Goal: Task Accomplishment & Management: Use online tool/utility

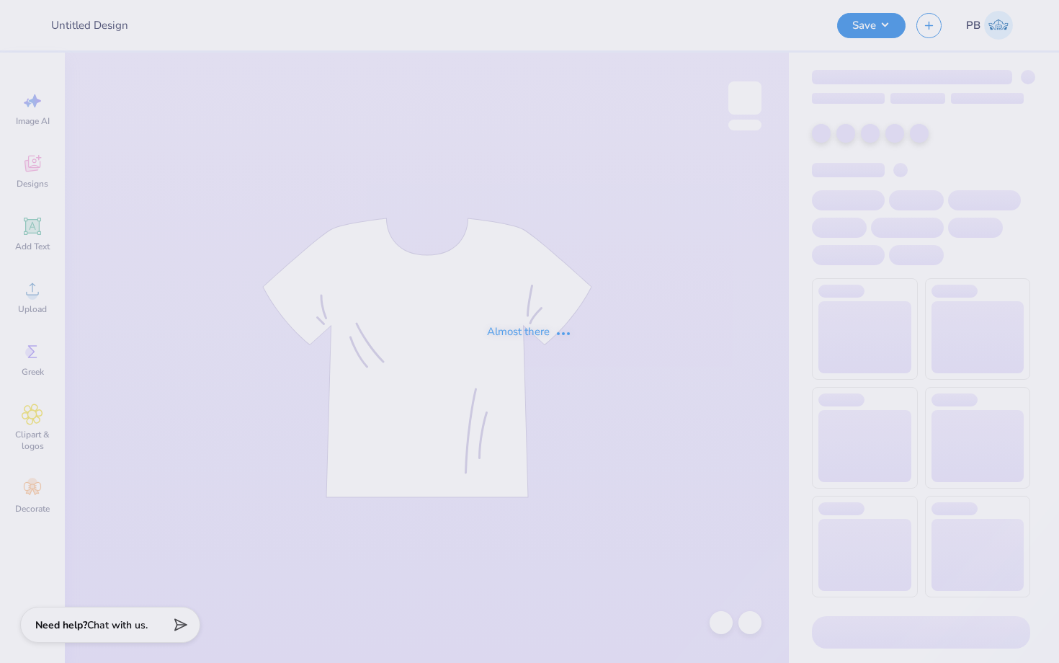
type input "Shirts for Students United For Immigrant Equality"
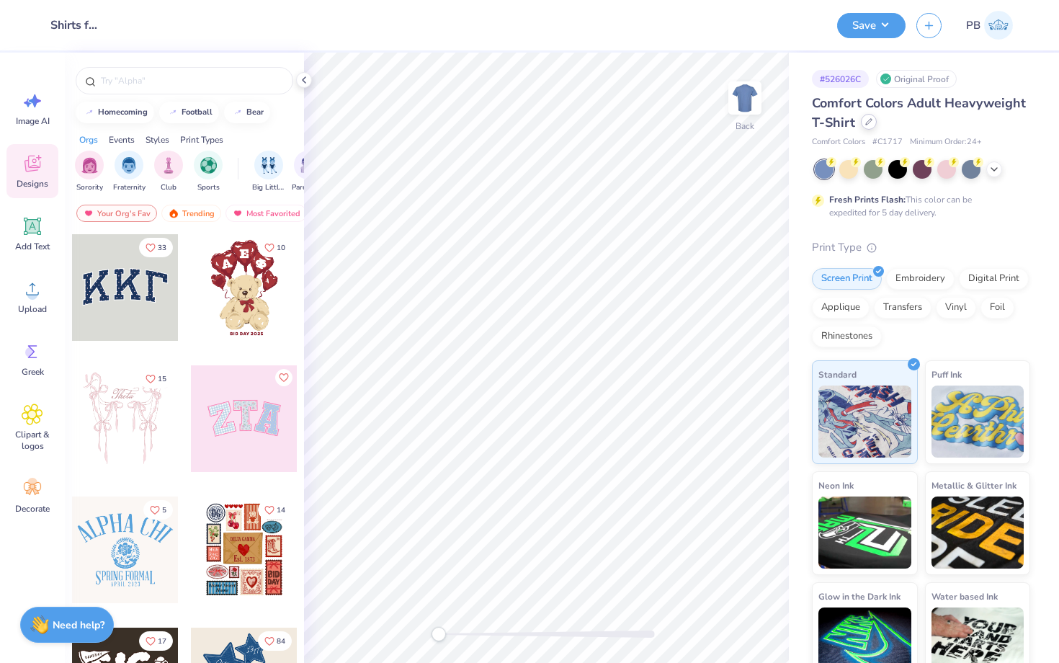
click at [864, 127] on div at bounding box center [869, 122] width 16 height 16
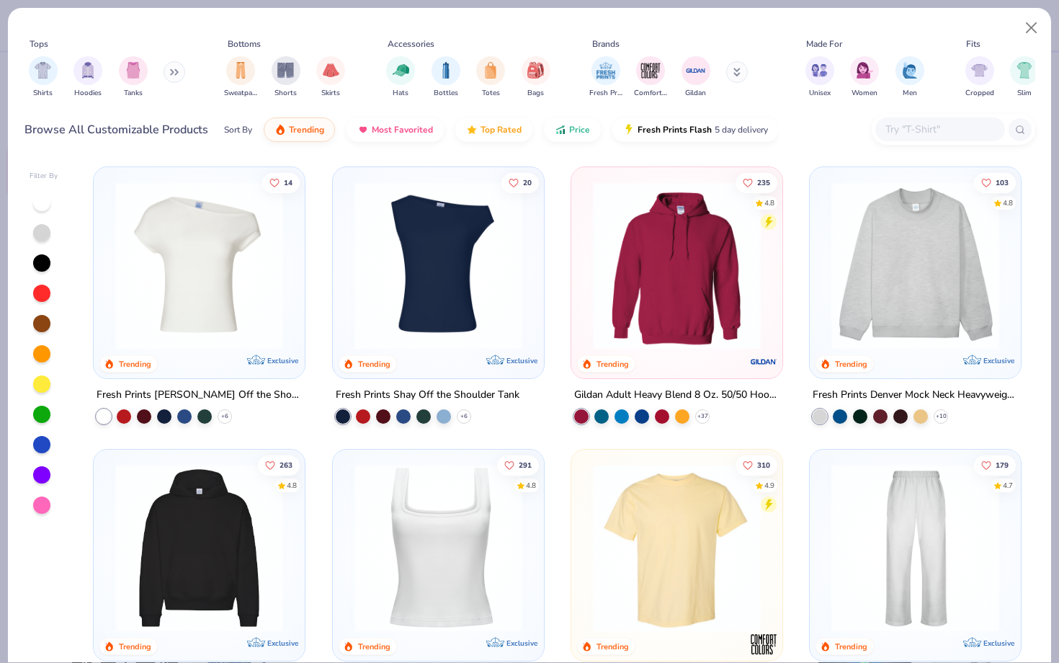
click at [896, 143] on div at bounding box center [954, 129] width 164 height 31
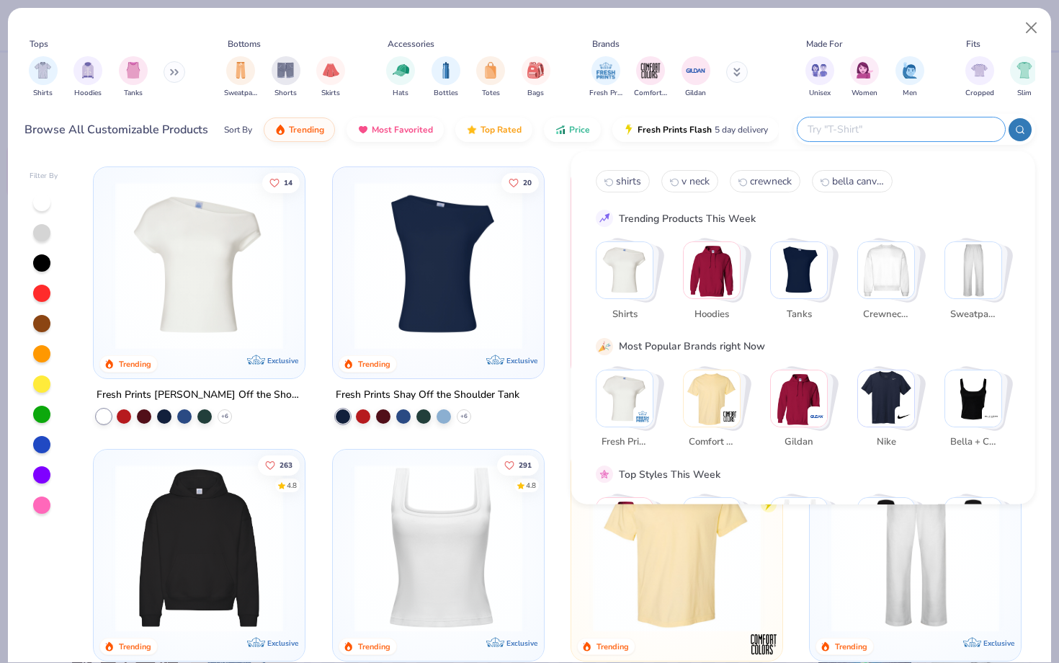
click at [896, 143] on div at bounding box center [914, 129] width 241 height 31
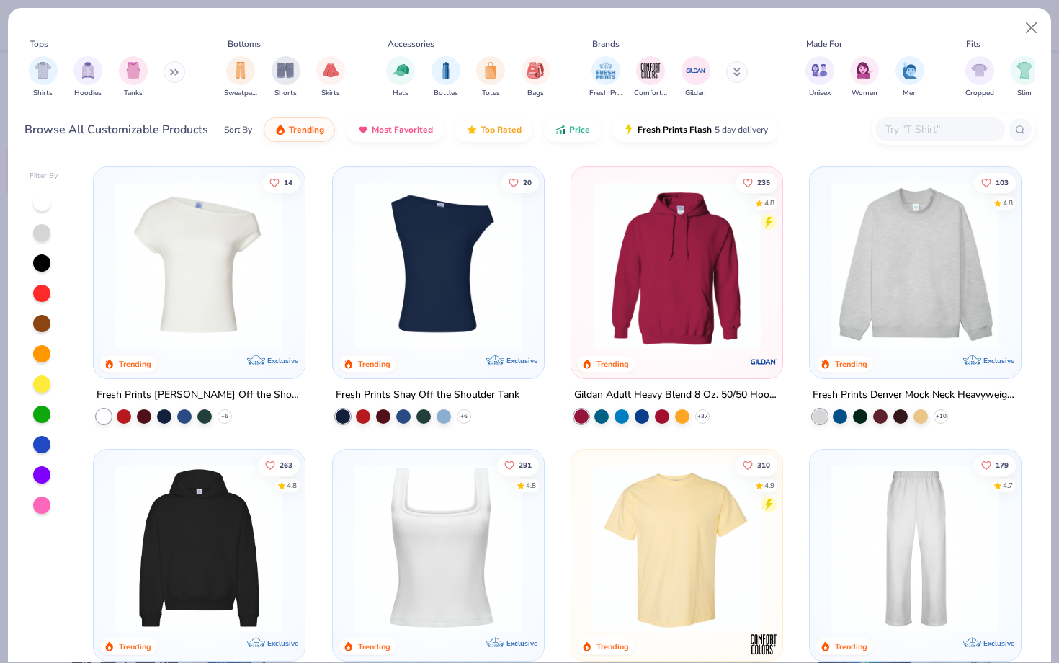
paste input "5280"
type input "5280"
click at [1016, 128] on circle at bounding box center [1019, 129] width 6 height 6
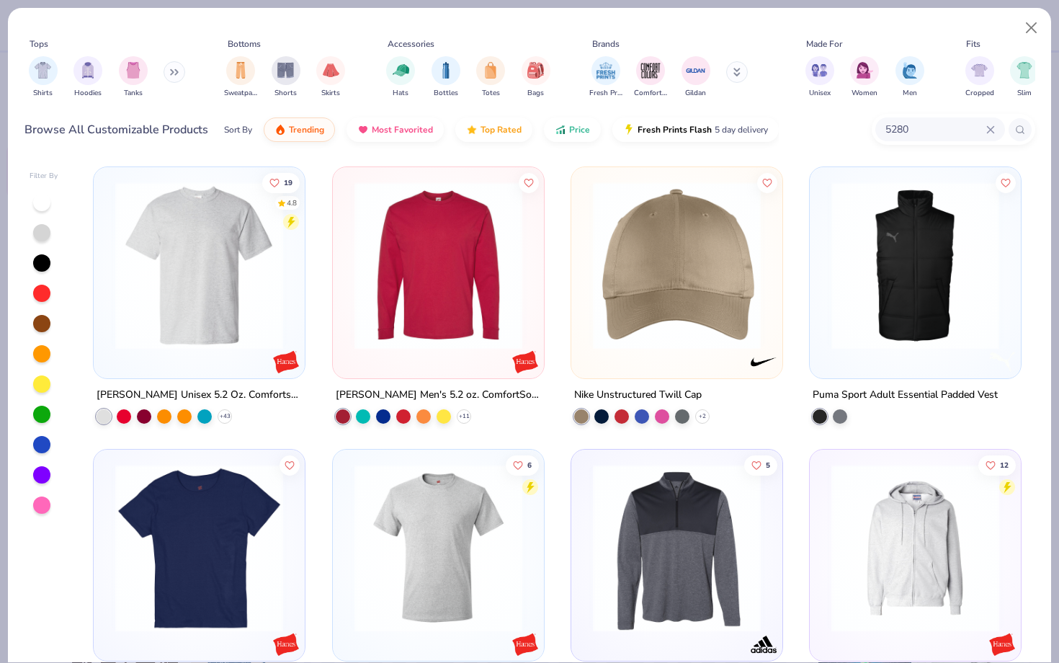
click at [184, 265] on img at bounding box center [199, 266] width 182 height 168
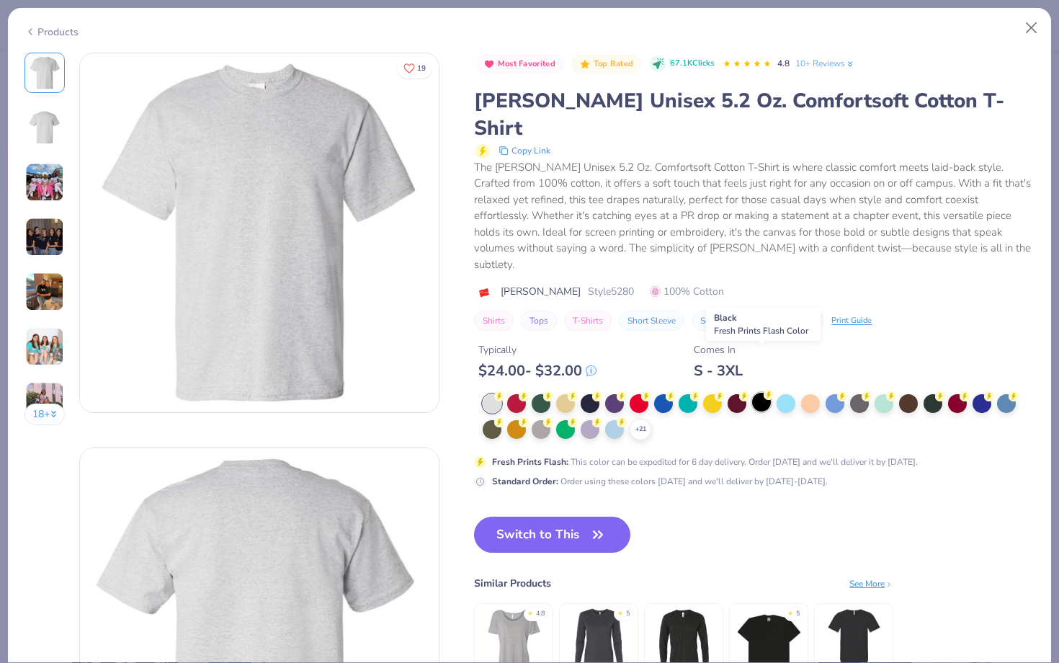
click at [755, 393] on div at bounding box center [761, 402] width 19 height 19
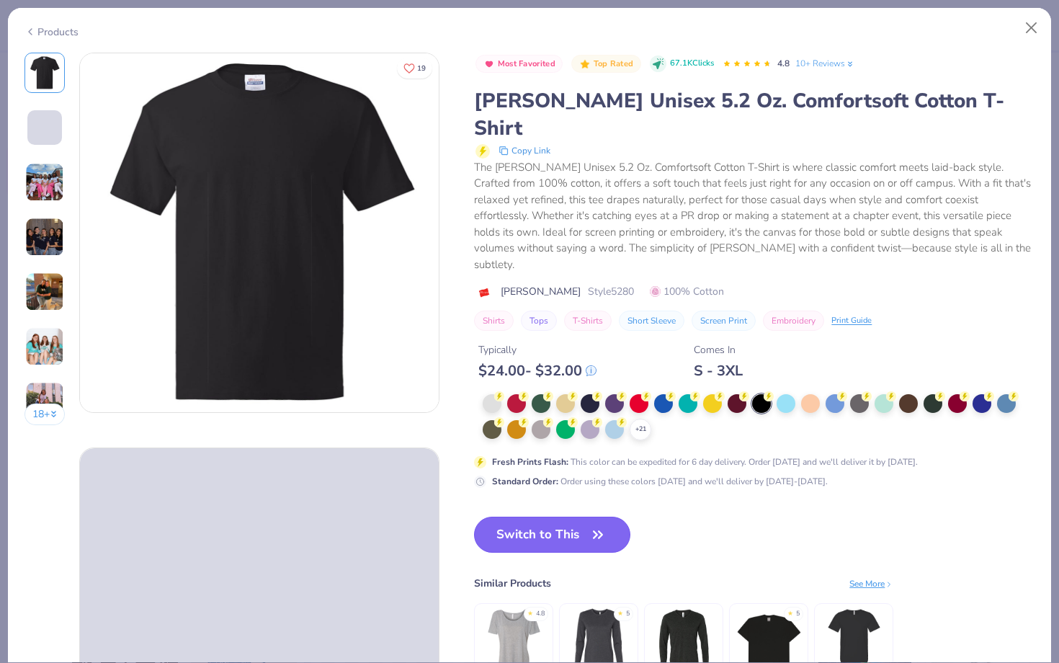
click at [534, 516] on button "Switch to This" at bounding box center [552, 534] width 156 height 36
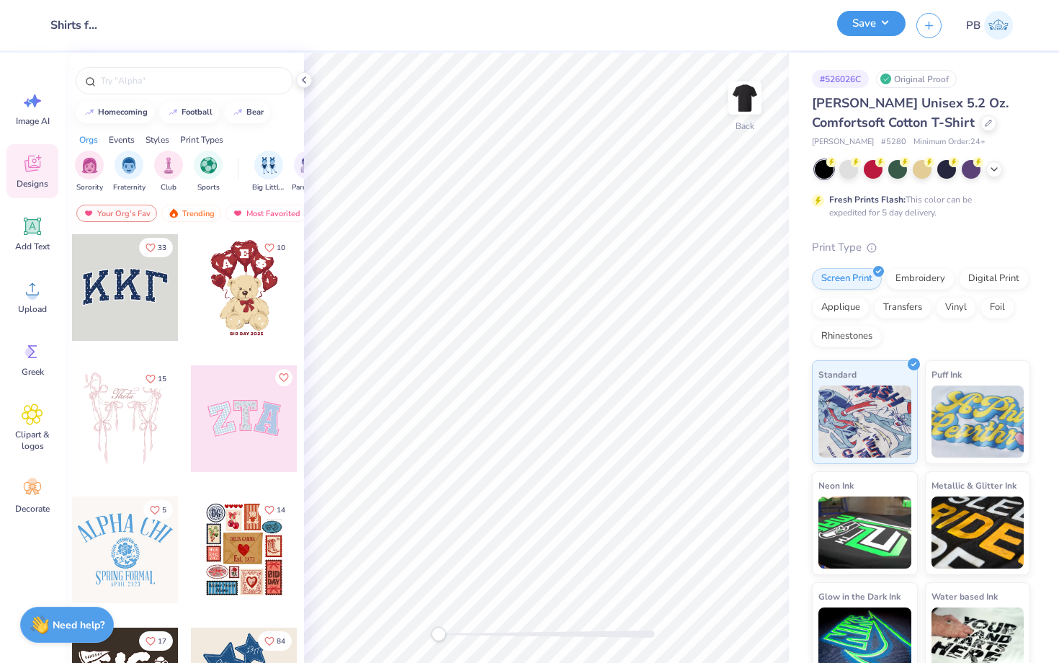
click at [864, 22] on button "Save" at bounding box center [871, 23] width 68 height 25
click at [748, 95] on img at bounding box center [745, 98] width 58 height 58
click at [748, 95] on img at bounding box center [744, 98] width 29 height 29
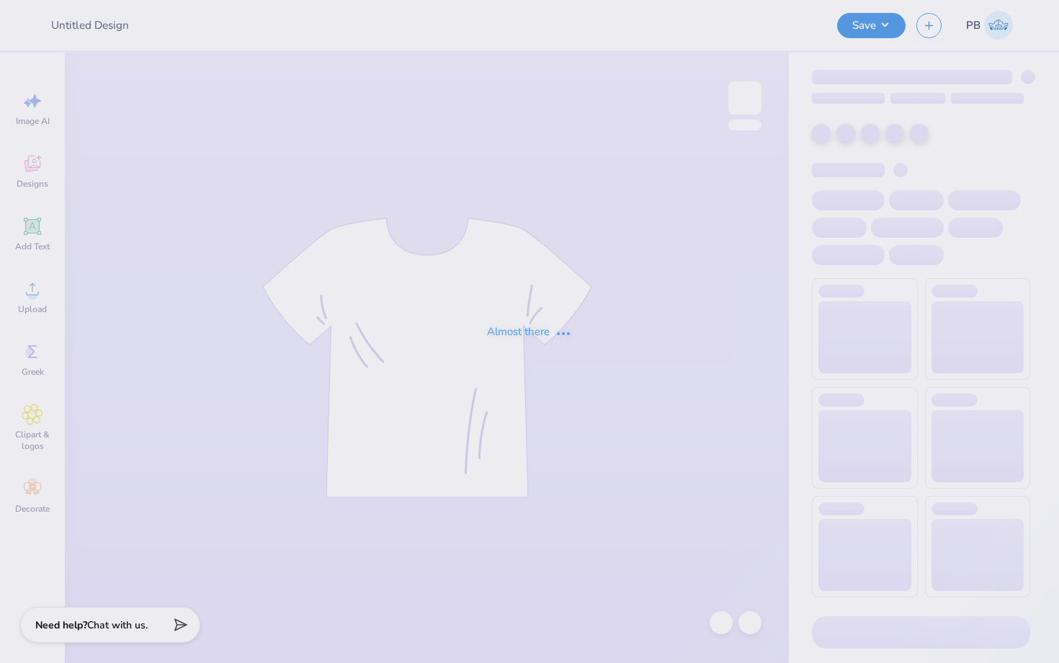
type input "Shirts for Students United For Immigrant Equality"
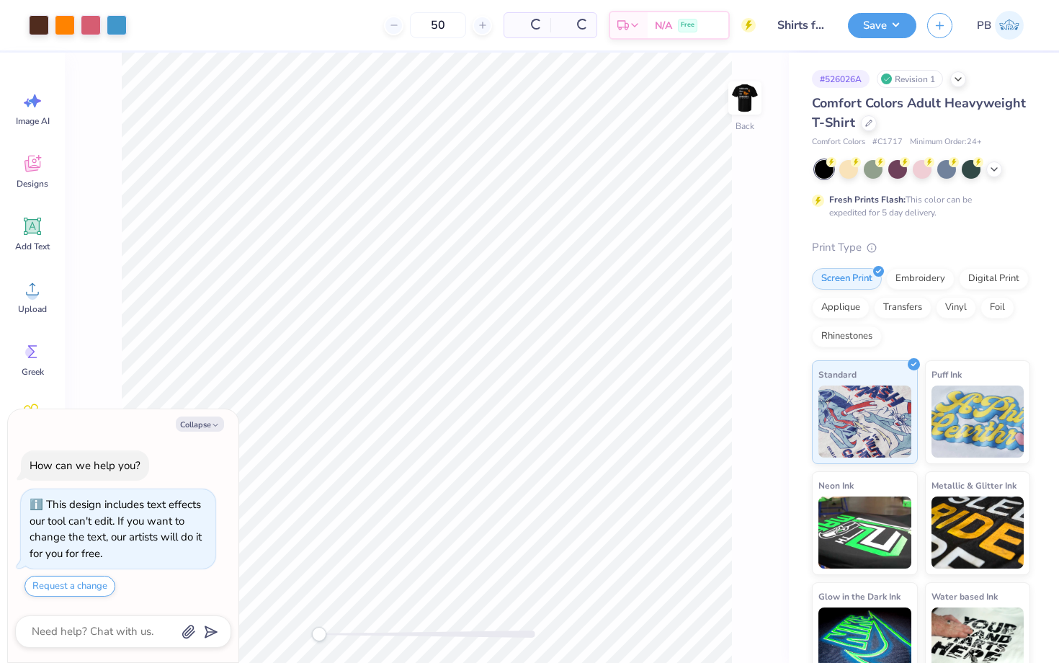
click at [877, 117] on div "Comfort Colors Adult Heavyweight T-Shirt" at bounding box center [921, 113] width 218 height 39
click at [864, 117] on div at bounding box center [869, 122] width 16 height 16
type textarea "x"
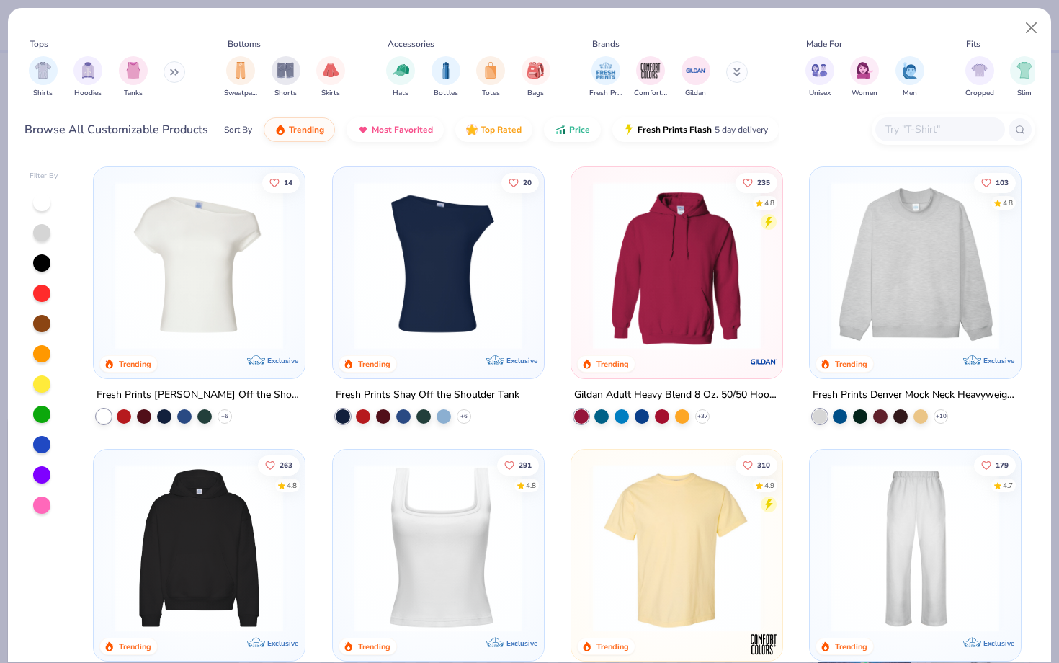
click at [913, 121] on input "text" at bounding box center [939, 129] width 111 height 17
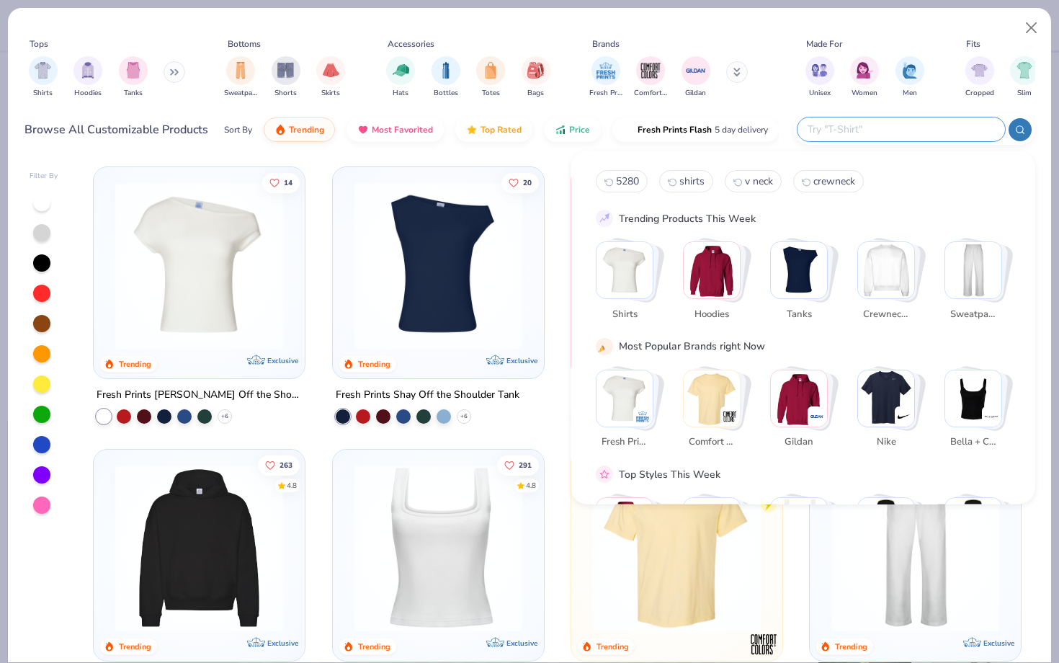
paste input "5280"
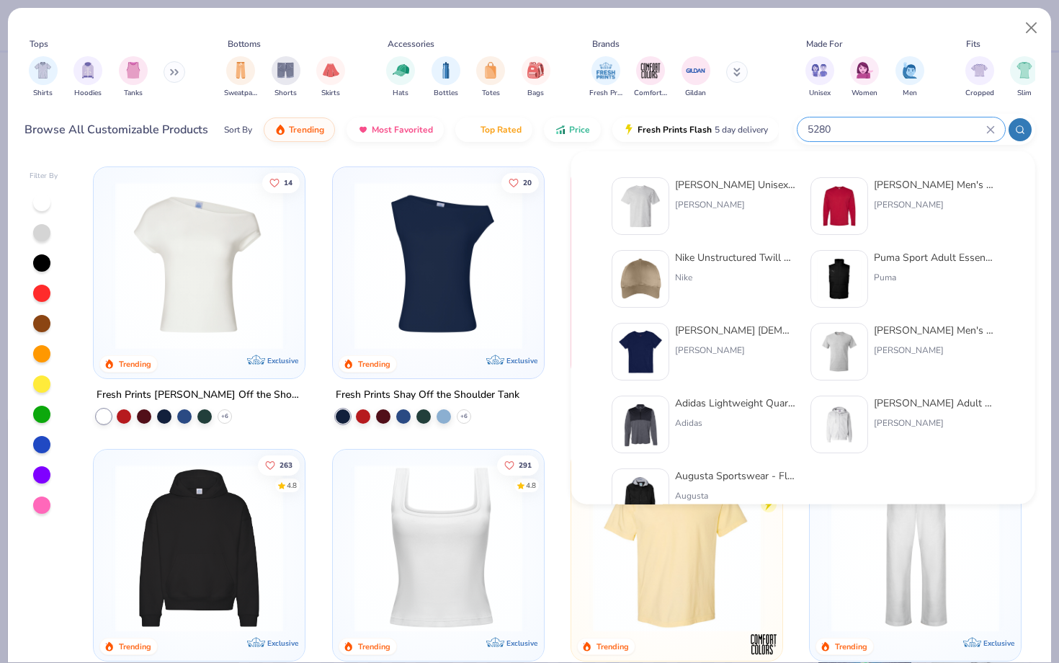
type input "5280"
click at [645, 188] on img at bounding box center [640, 206] width 45 height 45
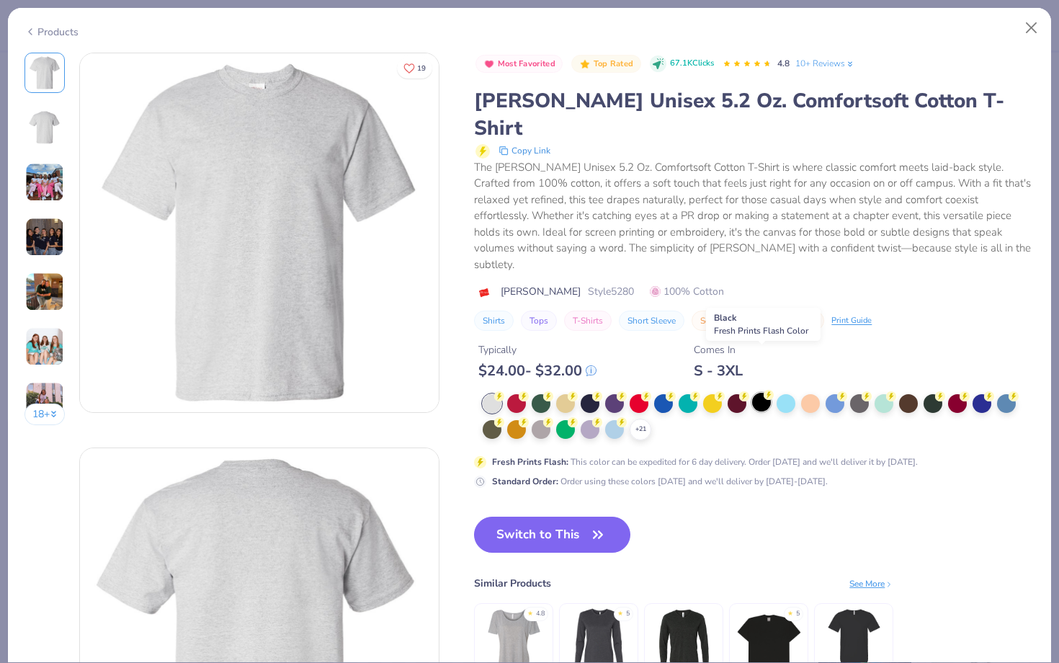
click at [753, 393] on div at bounding box center [761, 402] width 19 height 19
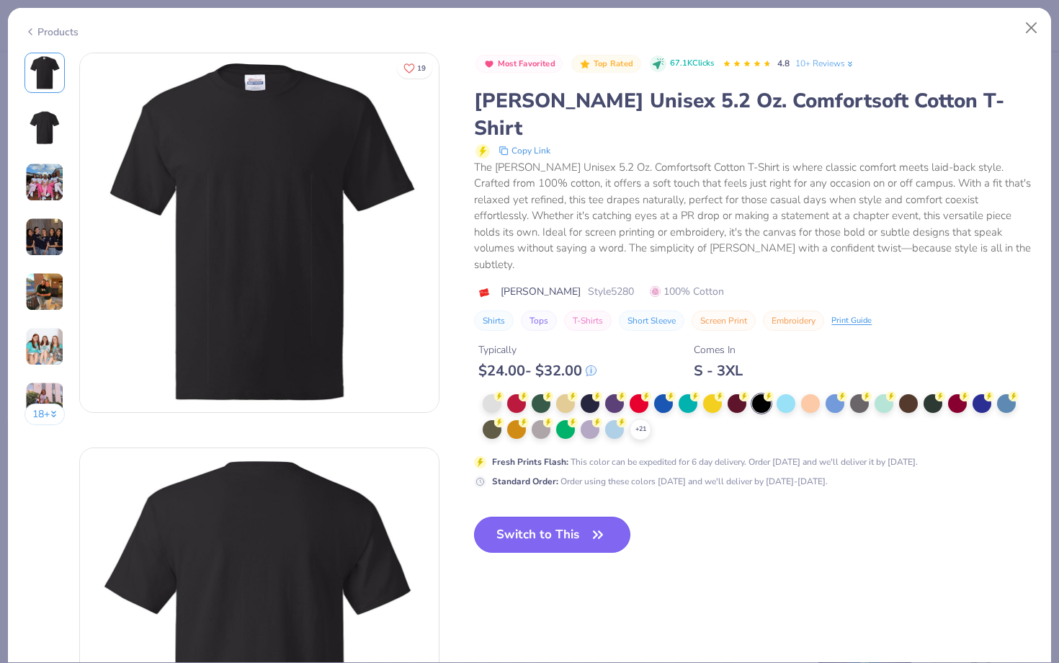
click at [550, 516] on button "Switch to This" at bounding box center [552, 534] width 156 height 36
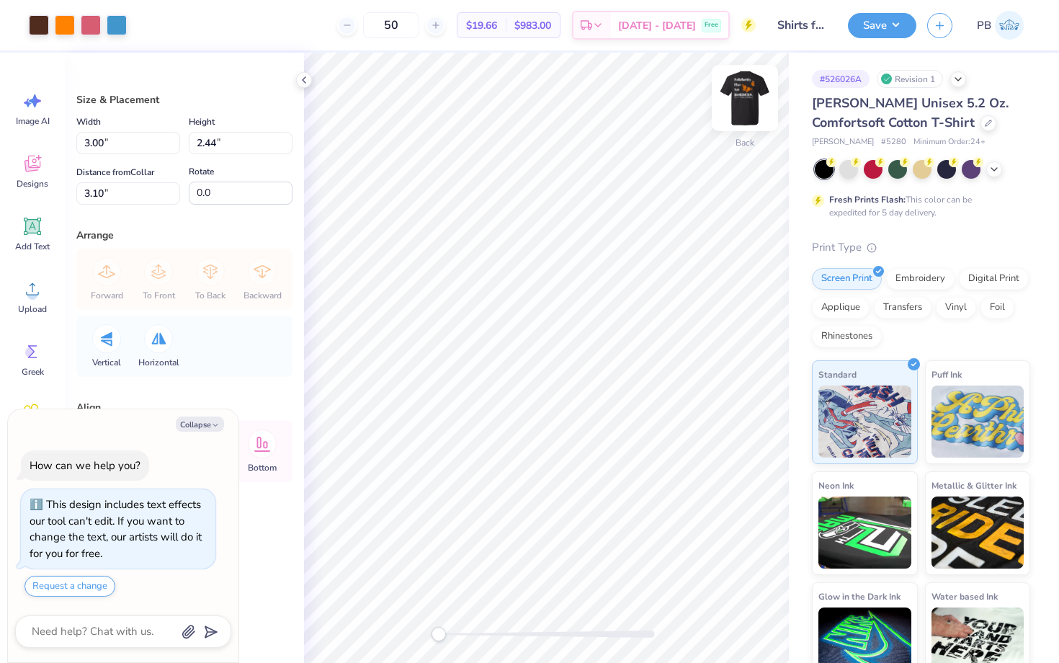
click at [731, 94] on img at bounding box center [745, 98] width 58 height 58
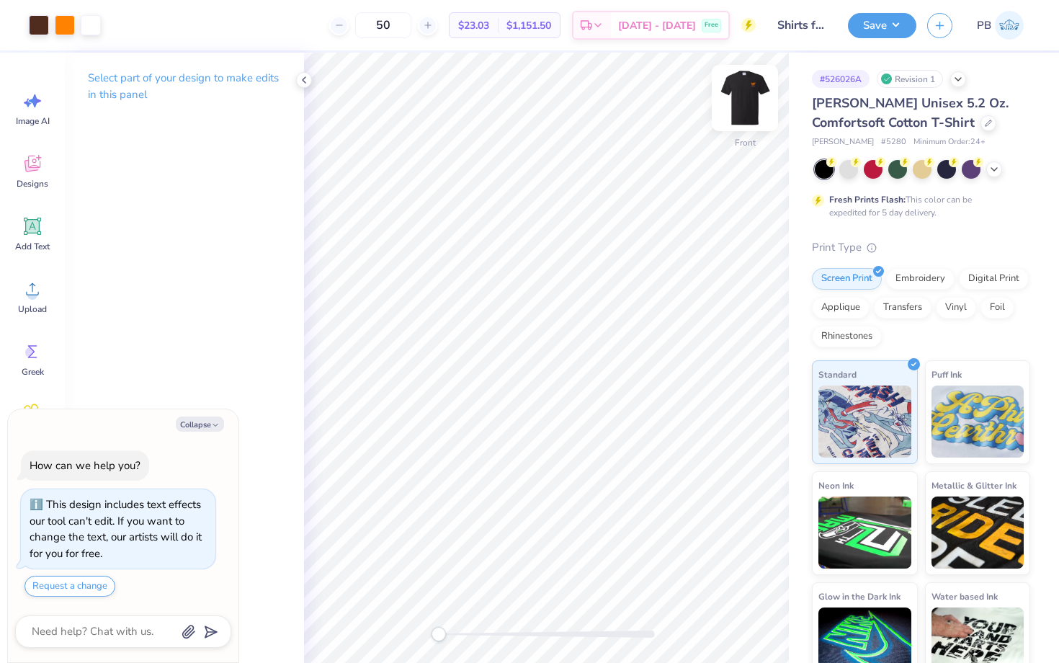
click at [751, 98] on img at bounding box center [745, 98] width 58 height 58
click at [867, 32] on button "Save" at bounding box center [882, 23] width 68 height 25
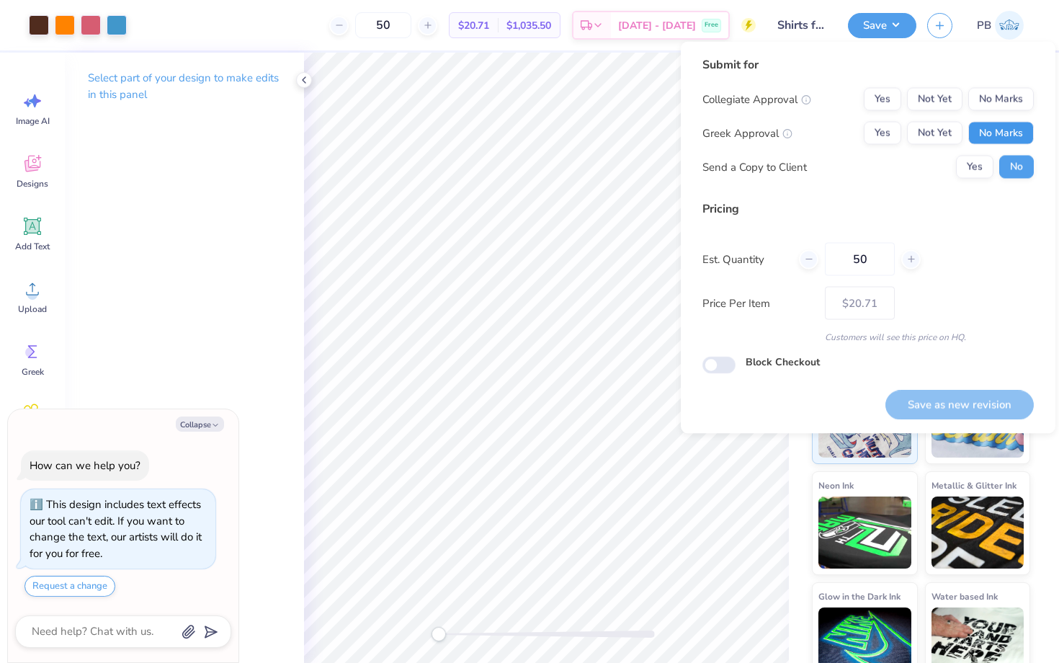
click at [1003, 138] on button "No Marks" at bounding box center [1001, 133] width 66 height 23
click at [1003, 88] on button "No Marks" at bounding box center [1001, 99] width 66 height 23
click at [955, 395] on button "Save as new revision" at bounding box center [959, 405] width 148 height 30
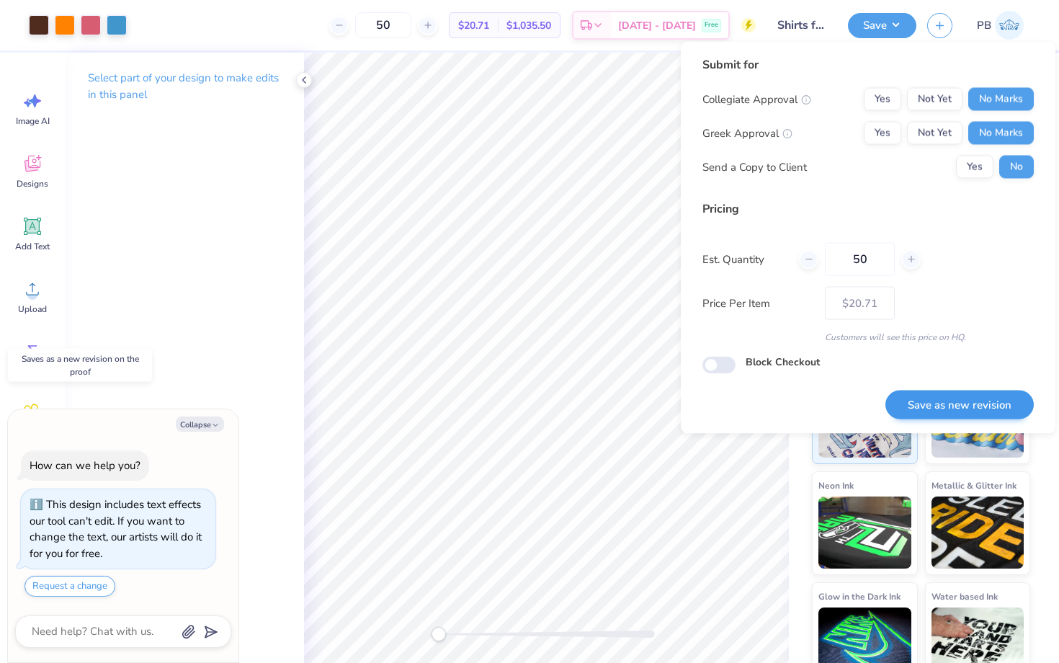
type textarea "x"
type input "– –"
type textarea "x"
type input "$20.71"
type textarea "x"
